Goal: Task Accomplishment & Management: Manage account settings

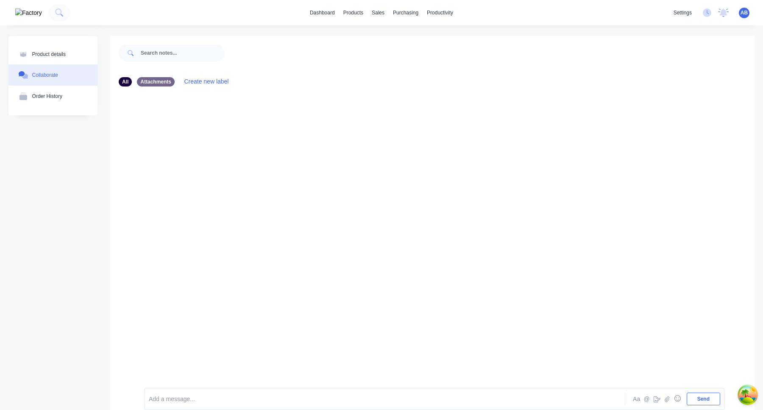
click at [746, 12] on span "AB" at bounding box center [743, 13] width 7 height 8
click at [714, 114] on button "Sign out" at bounding box center [691, 106] width 112 height 17
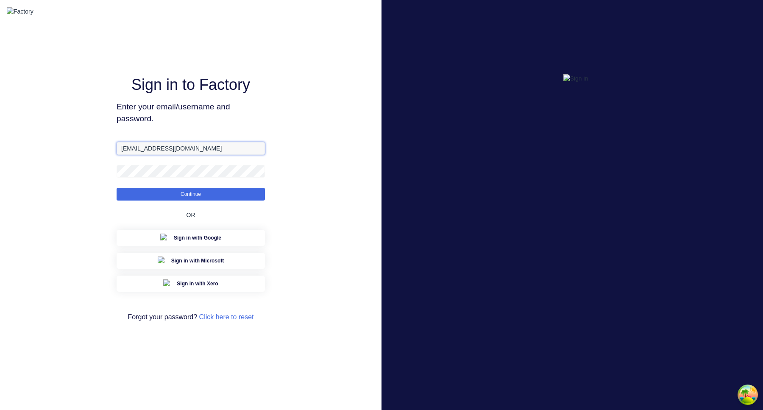
click at [139, 155] on input "aimon@factory.app" at bounding box center [191, 148] width 148 height 13
type input "aimon+1@xero.factory.app"
click at [171, 149] on div "Sign in to Factory Enter your email/username and password. aimon+1@xero.factory…" at bounding box center [191, 205] width 148 height 379
click at [117, 188] on button "Continue" at bounding box center [191, 194] width 148 height 13
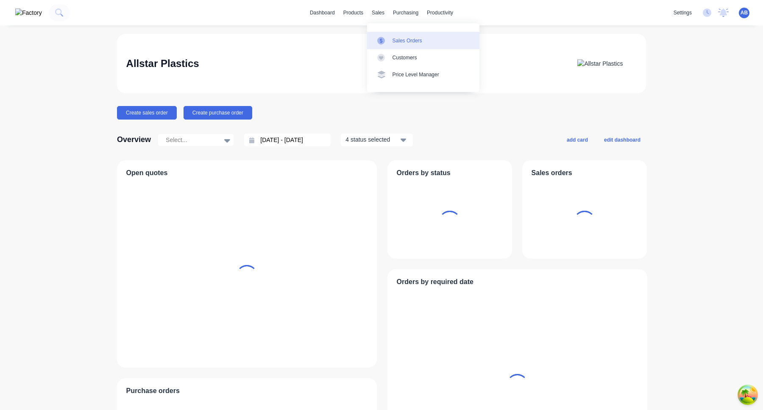
click at [400, 42] on div "Sales Orders" at bounding box center [407, 41] width 30 height 8
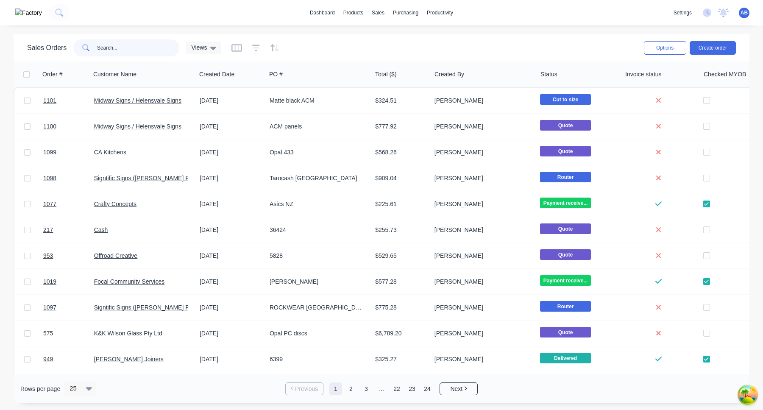
click at [139, 46] on input "text" at bounding box center [138, 47] width 83 height 17
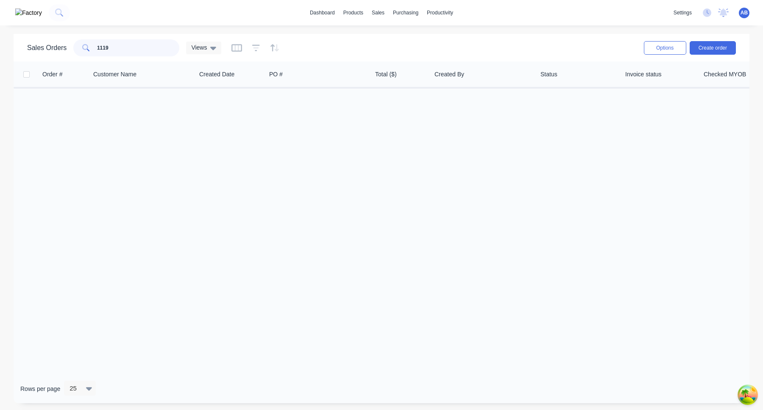
type input "1119"
click at [368, 37] on div "Product Catalogue" at bounding box center [382, 41] width 42 height 8
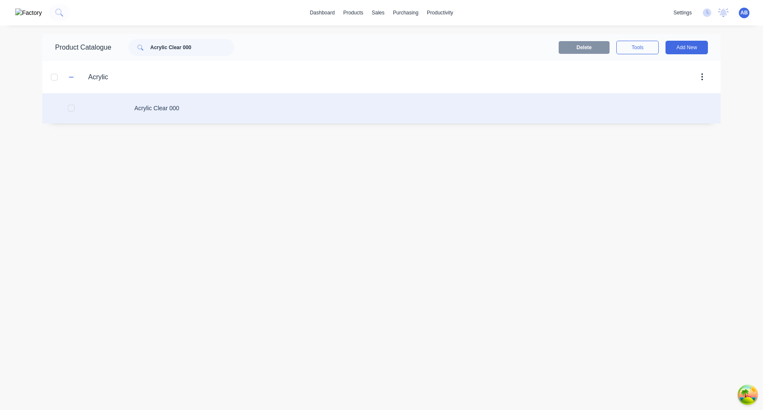
click at [163, 105] on div "Acrylic Clear 000" at bounding box center [381, 108] width 678 height 30
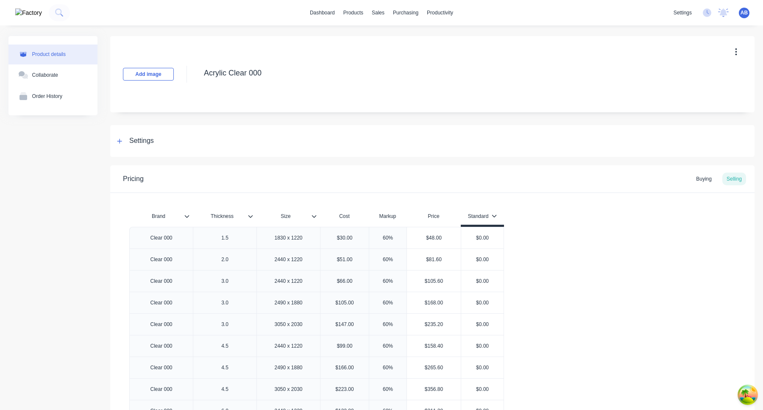
type textarea "x"
click at [49, 78] on div "Collaborate" at bounding box center [45, 75] width 26 height 6
